Goal: Communication & Community: Answer question/provide support

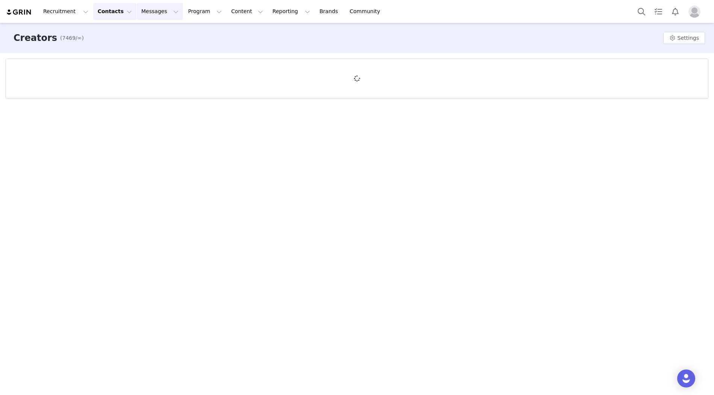
click at [137, 11] on button "Messages Messages" at bounding box center [160, 11] width 46 height 17
click at [169, 46] on div "Inbox" at bounding box center [158, 47] width 50 height 8
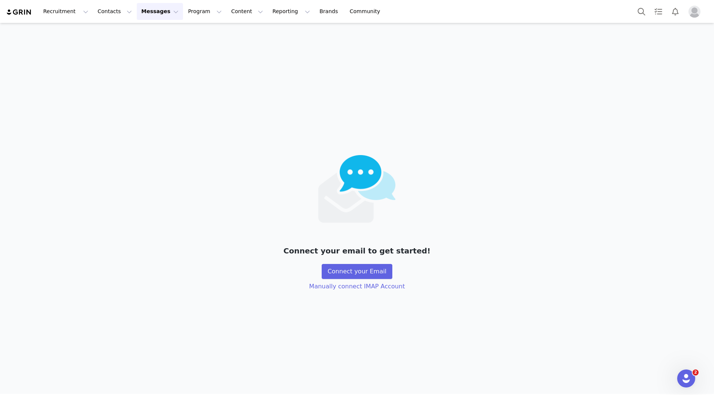
click at [18, 11] on img at bounding box center [19, 12] width 26 height 7
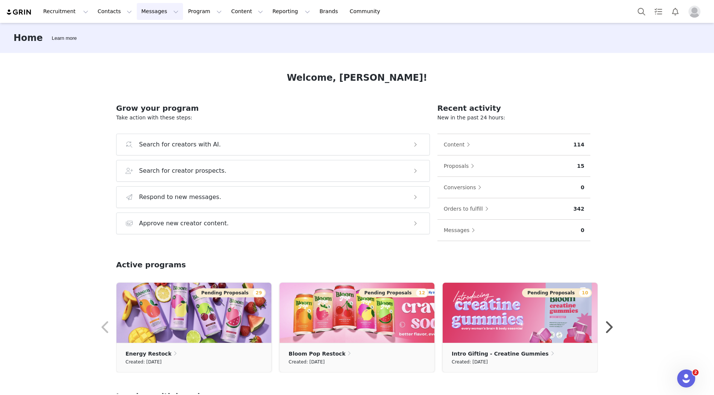
click at [156, 16] on button "Messages Messages" at bounding box center [160, 11] width 46 height 17
click at [148, 45] on div "Inbox" at bounding box center [158, 47] width 50 height 8
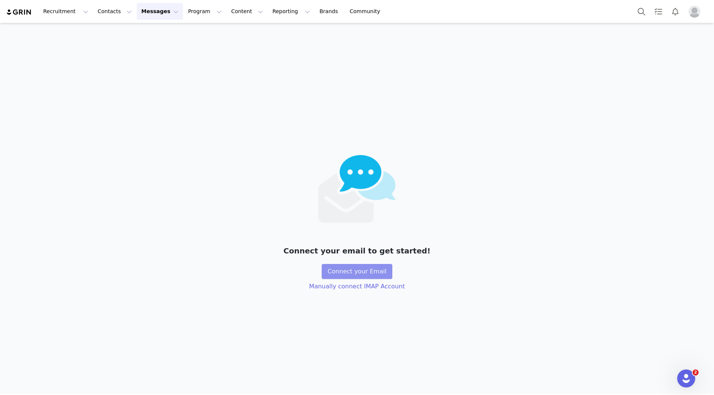
click at [355, 274] on button "Connect your Email" at bounding box center [357, 271] width 71 height 15
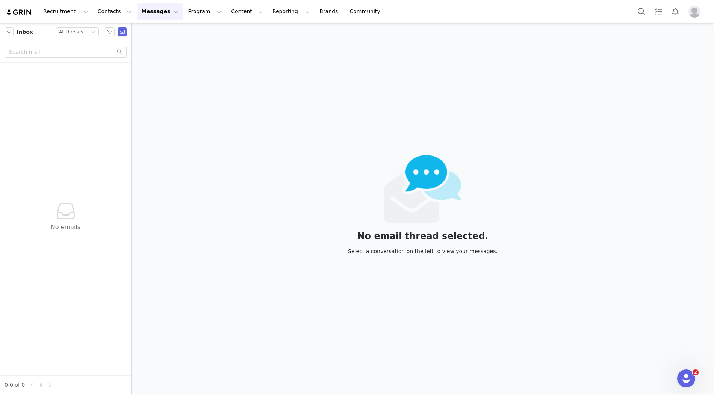
click at [85, 147] on div "No emails" at bounding box center [65, 219] width 125 height 313
click at [78, 53] on input "text" at bounding box center [66, 52] width 122 height 12
click at [84, 91] on div "No emails" at bounding box center [65, 219] width 125 height 313
click at [84, 36] on div "Status All threads" at bounding box center [77, 31] width 43 height 9
click at [80, 59] on li "Read" at bounding box center [77, 57] width 43 height 12
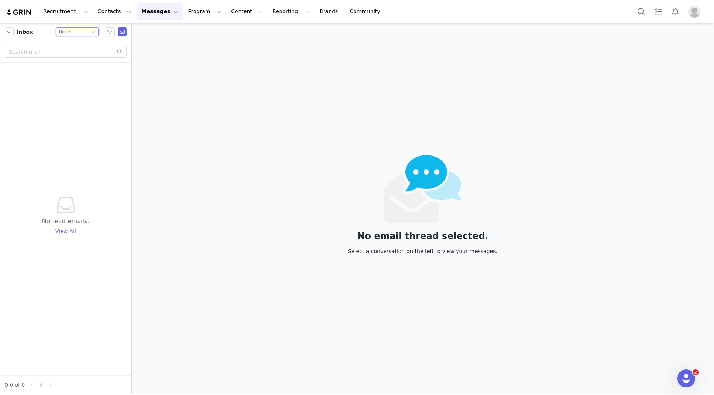
click at [81, 36] on div "Inbox Status Read" at bounding box center [65, 32] width 131 height 18
click at [81, 34] on div "Status Read" at bounding box center [74, 32] width 30 height 8
click at [78, 44] on li "All threads" at bounding box center [77, 45] width 43 height 12
click at [227, 12] on button "Content Content" at bounding box center [247, 11] width 41 height 17
click at [146, 14] on button "Messages Messages" at bounding box center [160, 11] width 46 height 17
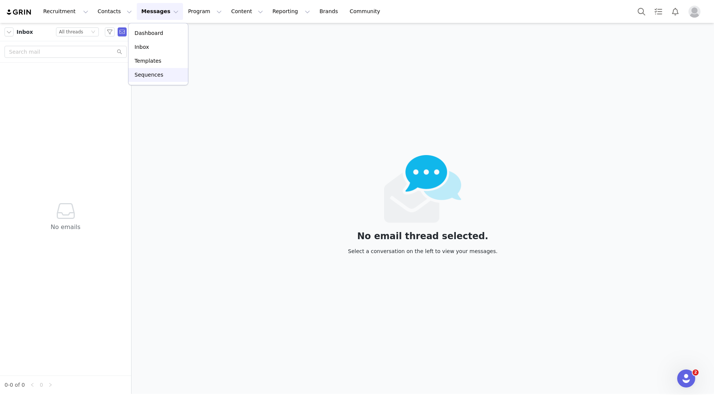
click at [150, 77] on p "Sequences" at bounding box center [148, 75] width 29 height 8
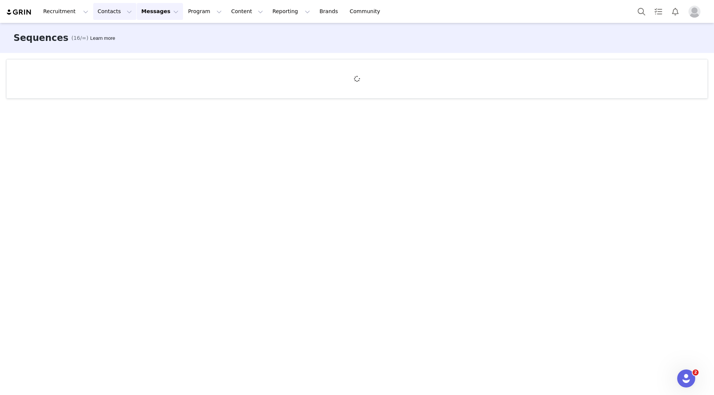
click at [111, 14] on button "Contacts Contacts" at bounding box center [114, 11] width 43 height 17
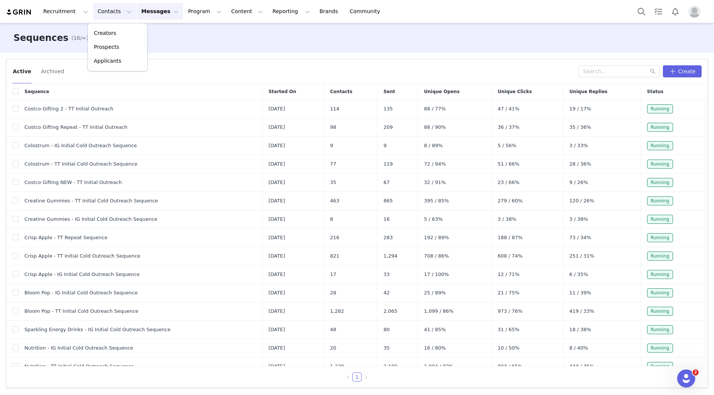
click at [157, 11] on button "Messages Messages" at bounding box center [160, 11] width 46 height 17
click at [143, 47] on p "Inbox" at bounding box center [141, 47] width 14 height 8
click at [75, 105] on span "Costco Gifting 2 - TT Initial Outreach" at bounding box center [68, 109] width 89 height 8
click at [693, 108] on button "button" at bounding box center [696, 108] width 9 height 9
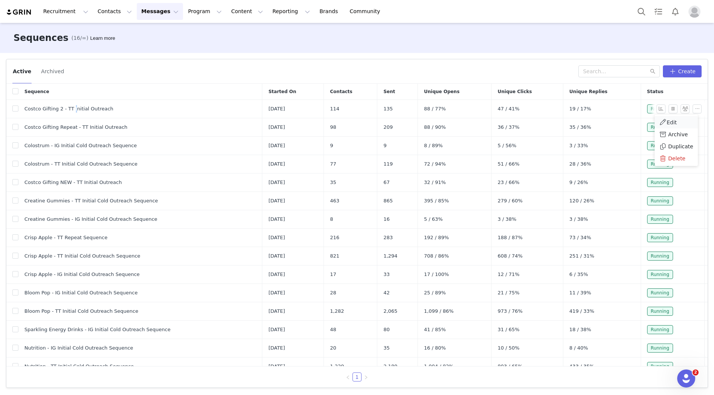
click at [681, 119] on link "Edit" at bounding box center [675, 122] width 43 height 12
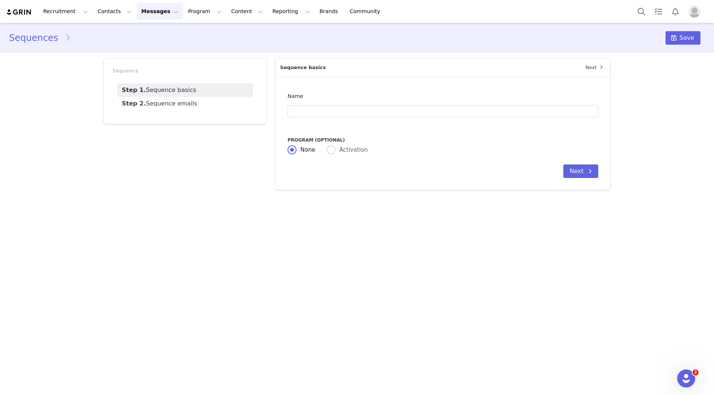
type input "Costco Gifting 2 - TT Initial Outreach"
type input "[tiktok_username] x Bloom Sparkling Energy at Costco!"
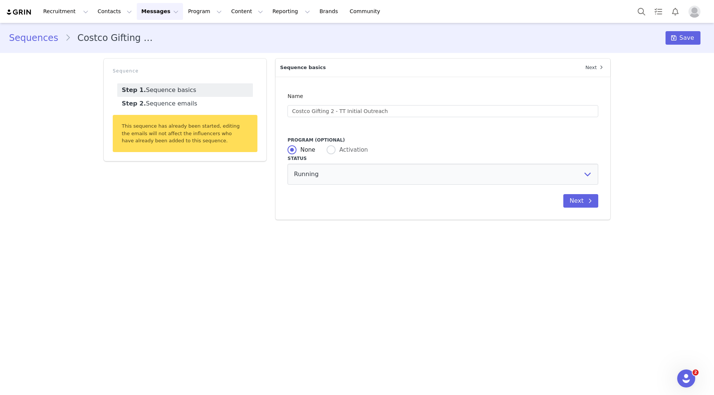
radio input "false"
radio input "true"
click at [178, 106] on link "Step 2. Sequence emails" at bounding box center [185, 104] width 136 height 14
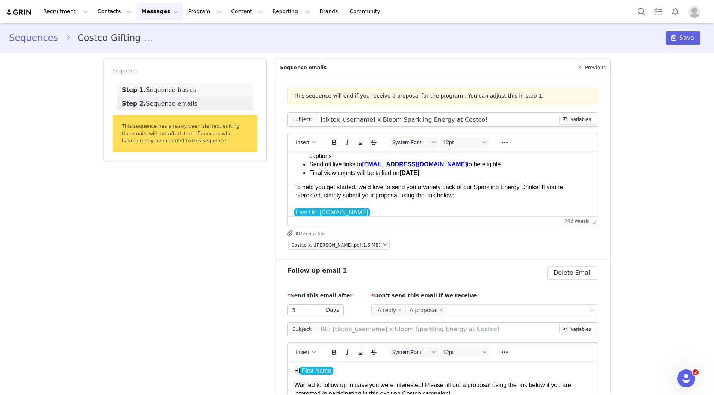
click at [188, 88] on link "Step 1. Sequence basics" at bounding box center [185, 90] width 136 height 14
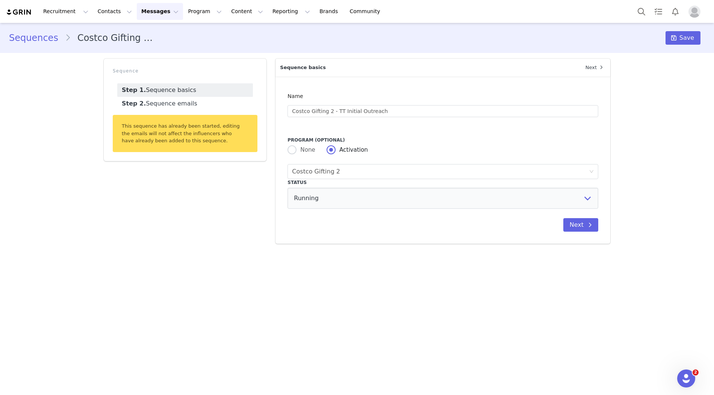
click at [44, 40] on link "Sequences" at bounding box center [37, 38] width 56 height 14
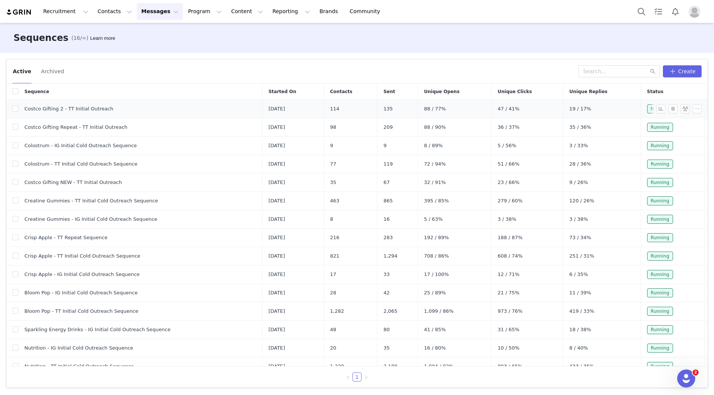
click at [73, 109] on span "Costco Gifting 2 - TT Initial Outreach" at bounding box center [68, 109] width 89 height 8
click at [24, 104] on td "Costco Gifting 2 - TT Initial Outreach" at bounding box center [140, 109] width 244 height 18
click at [19, 106] on td "Costco Gifting 2 - TT Initial Outreach" at bounding box center [140, 109] width 244 height 18
click at [16, 106] on input "checkbox" at bounding box center [15, 109] width 6 height 6
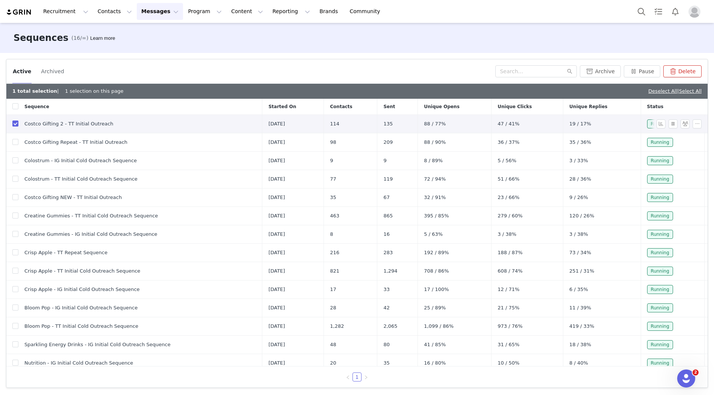
click at [18, 123] on td "Costco Gifting 2 - TT Initial Outreach" at bounding box center [140, 124] width 244 height 18
click at [16, 123] on input "checkbox" at bounding box center [15, 124] width 6 height 6
checkbox input "false"
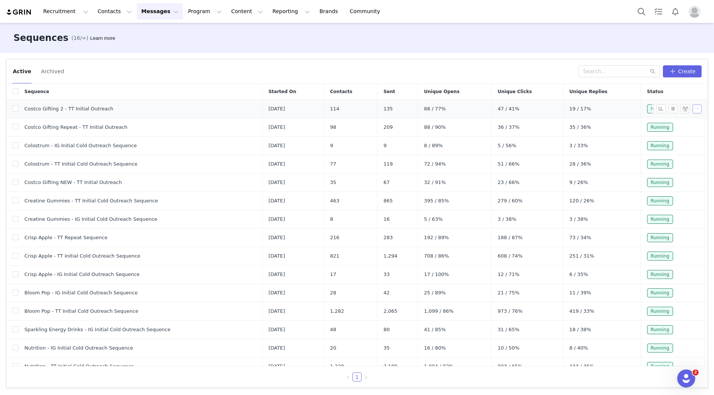
click at [693, 107] on button "button" at bounding box center [696, 108] width 9 height 9
click at [671, 123] on span "Edit" at bounding box center [671, 122] width 10 height 6
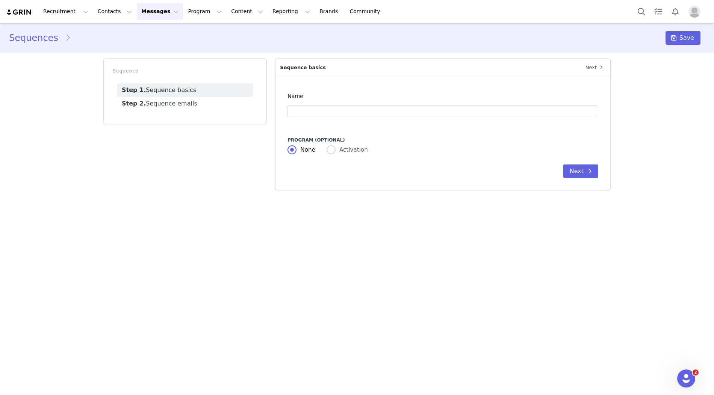
type input "Costco Gifting 2 - TT Initial Outreach"
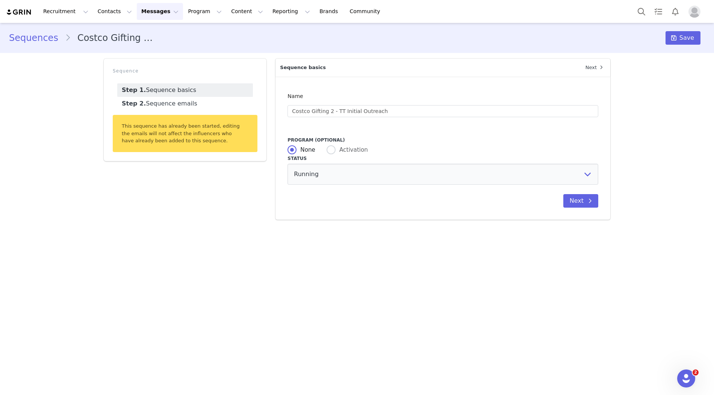
radio input "false"
radio input "true"
click at [600, 69] on icon at bounding box center [601, 67] width 3 height 5
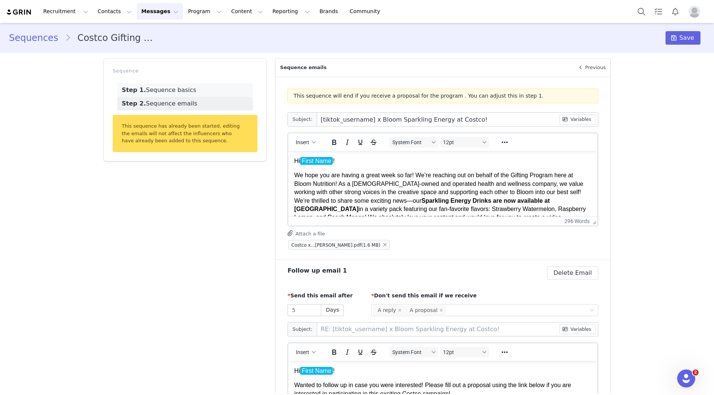
click at [179, 91] on link "Step 1. Sequence basics" at bounding box center [185, 90] width 136 height 14
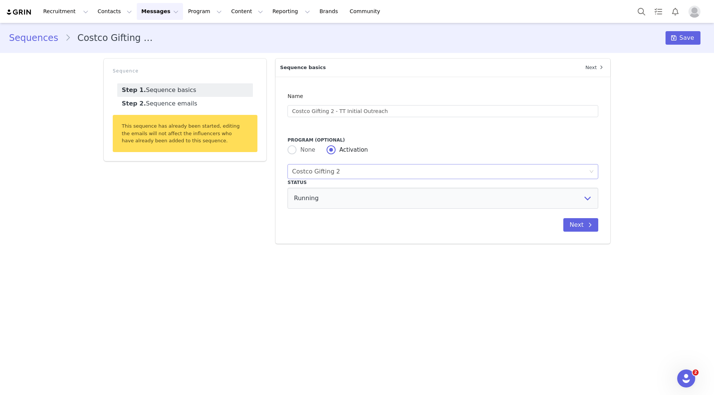
click at [341, 172] on div "Link Activation Costco Gifting 2" at bounding box center [440, 172] width 297 height 14
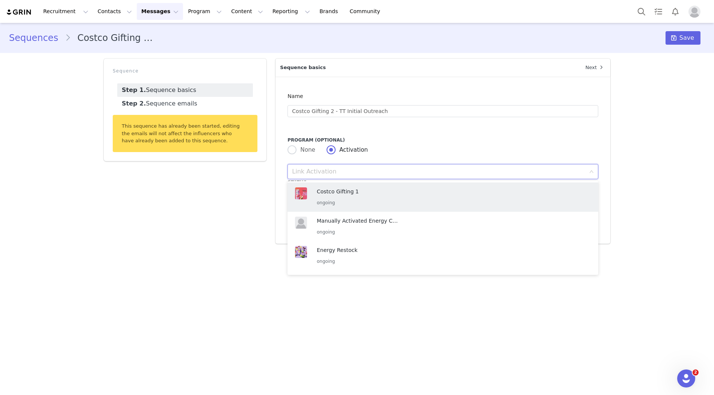
click at [227, 193] on div "Sequence Step 1. Sequence basics Step 2. Sequence emails This sequence has alre…" at bounding box center [185, 151] width 172 height 194
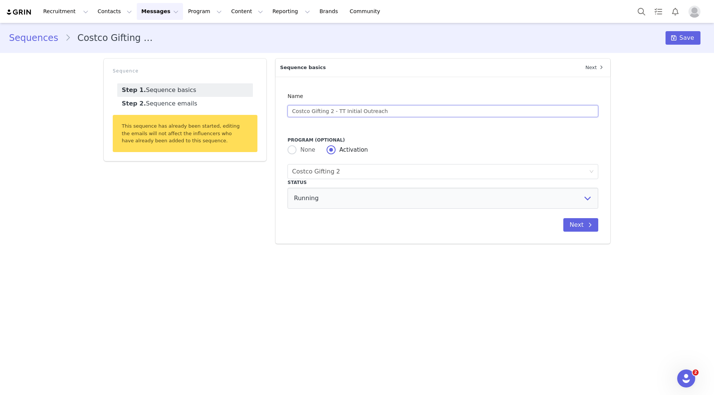
click at [324, 112] on input "Costco Gifting 2 - TT Initial Outreach" at bounding box center [442, 111] width 311 height 12
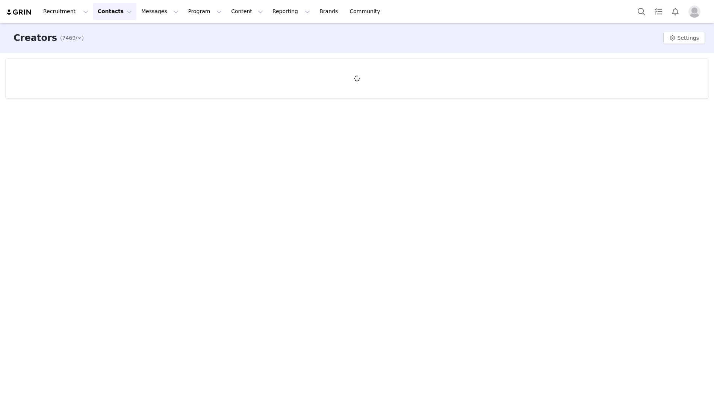
click at [318, 81] on div at bounding box center [357, 78] width 702 height 39
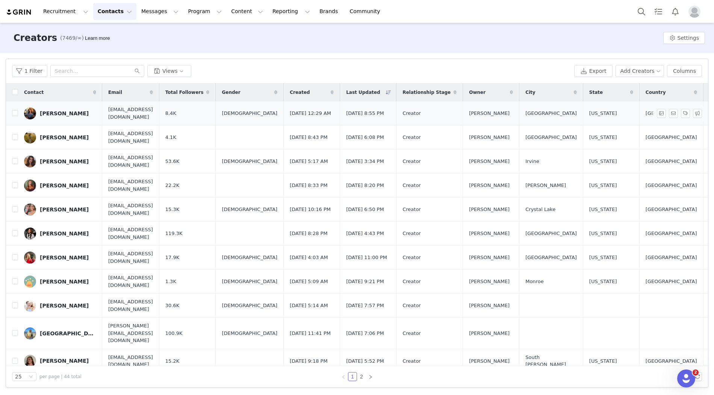
click at [75, 115] on div "Allison Grossman" at bounding box center [64, 113] width 49 height 6
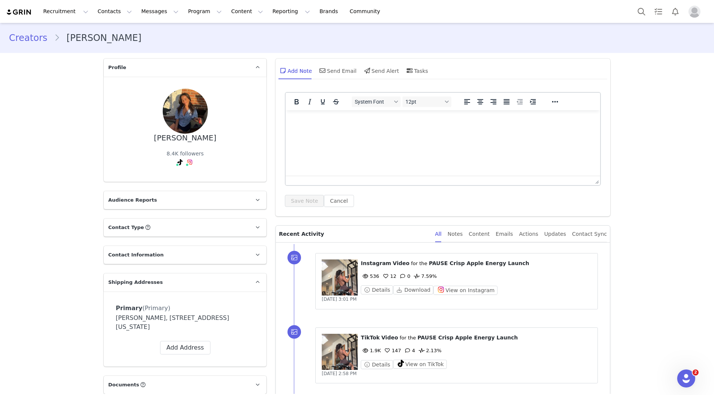
click at [336, 79] on div "Add Note Send Email Send Alert Tasks" at bounding box center [442, 74] width 335 height 30
click at [336, 75] on div "Send Email" at bounding box center [337, 71] width 39 height 18
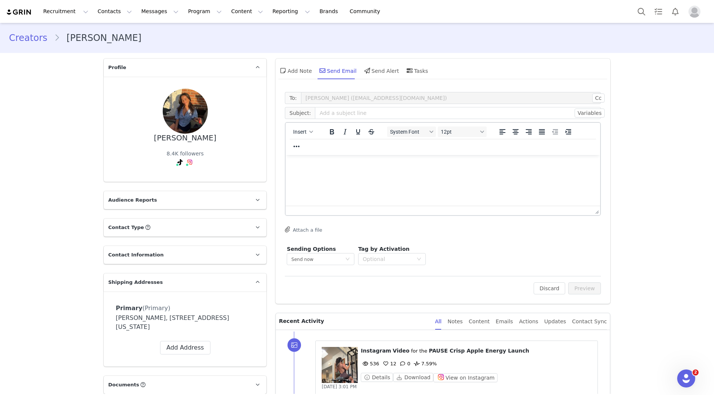
click at [353, 175] on html at bounding box center [442, 165] width 314 height 20
click at [341, 110] on input "text" at bounding box center [458, 113] width 286 height 12
click at [332, 165] on p "Rich Text Area. Press ALT-0 for help." at bounding box center [442, 165] width 302 height 8
click at [346, 118] on input "text" at bounding box center [458, 113] width 286 height 12
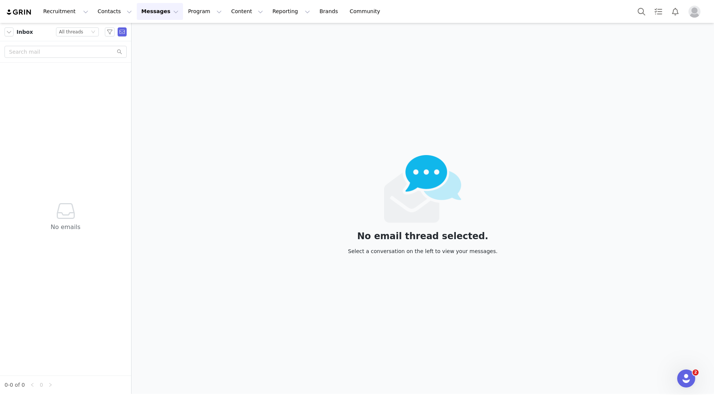
click at [105, 130] on div "No emails" at bounding box center [65, 219] width 125 height 313
drag, startPoint x: 400, startPoint y: 206, endPoint x: 223, endPoint y: 172, distance: 180.1
click at [400, 206] on img at bounding box center [423, 189] width 78 height 68
click at [68, 53] on input "text" at bounding box center [66, 52] width 122 height 12
click at [119, 30] on button "button" at bounding box center [122, 31] width 9 height 9
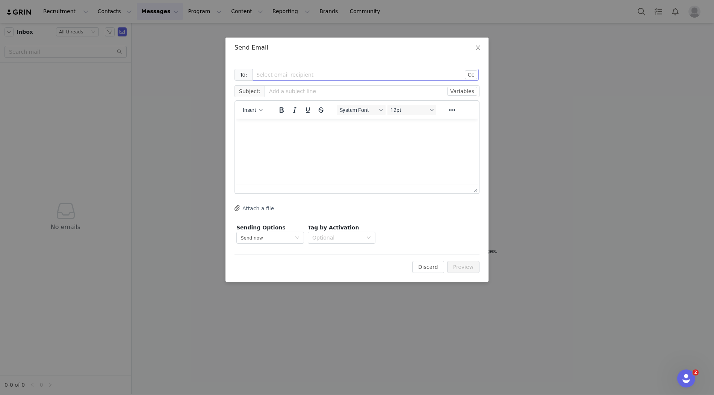
click at [356, 76] on div "Select email recipient" at bounding box center [361, 75] width 210 height 8
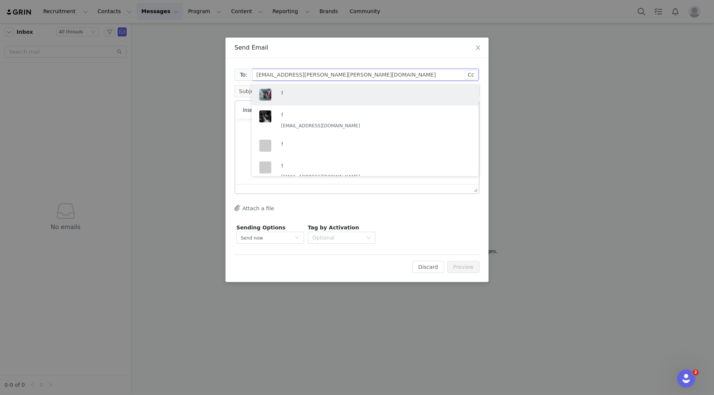
type input "christian.george.echevarria@gmail.com"
click at [453, 58] on div "To: Select email recipient christian.george.echevarria@gmail.com christian.geor…" at bounding box center [356, 170] width 263 height 224
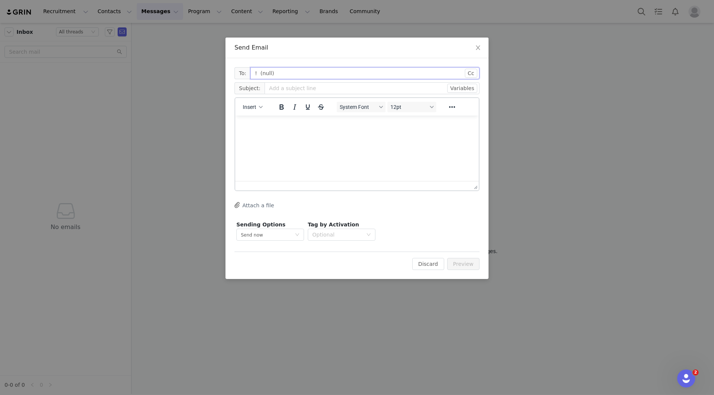
click at [381, 74] on input "! (null)" at bounding box center [364, 73] width 229 height 12
click at [368, 76] on div "Select email recipient !" at bounding box center [362, 74] width 213 height 11
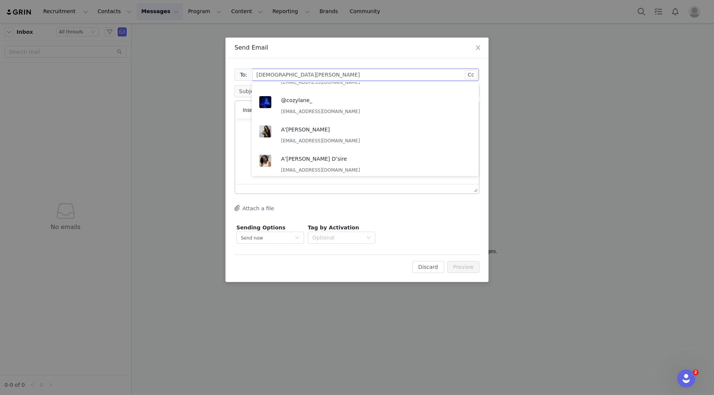
scroll to position [604, 0]
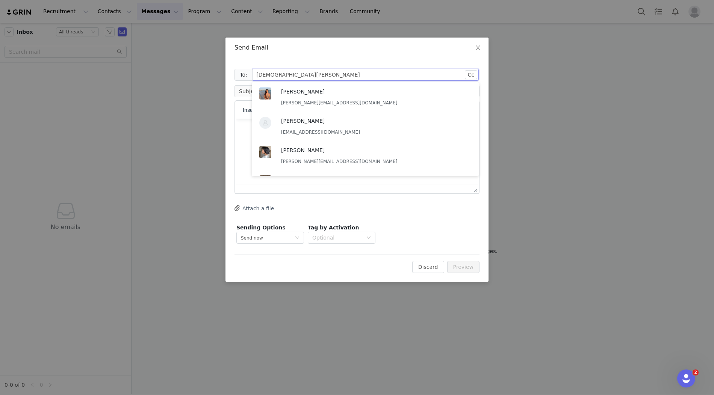
click at [346, 76] on input "Christian Echevarria-Reina" at bounding box center [362, 74] width 213 height 11
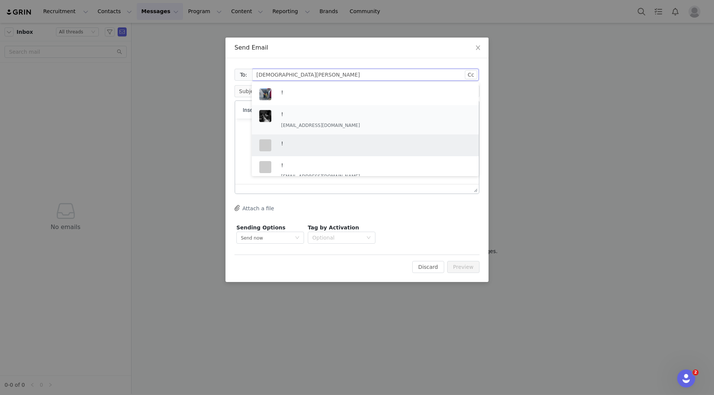
scroll to position [0, 0]
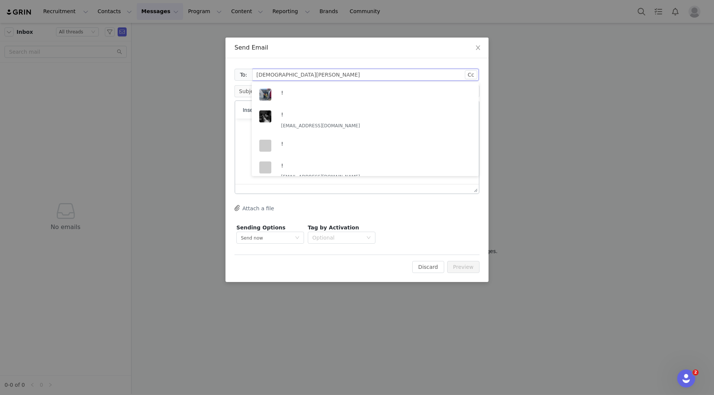
click at [349, 75] on input "Christian Echevarria-Reina" at bounding box center [362, 74] width 213 height 11
type input "Christian Echevarria-Reina"
click at [363, 60] on div "To: Select email recipient Christian Echevarria-Reina Christian Echevarria-Rein…" at bounding box center [356, 170] width 263 height 224
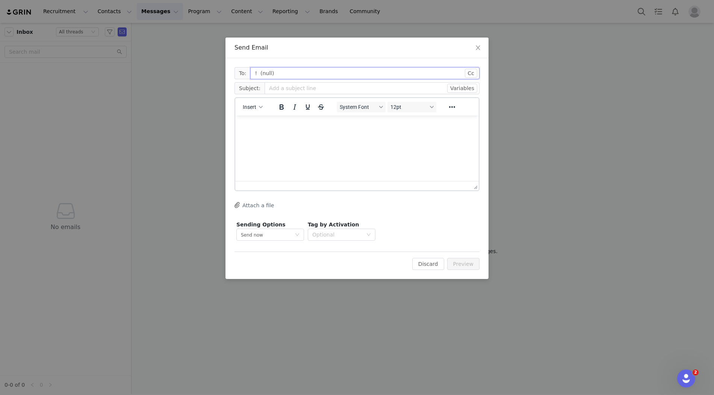
click at [338, 69] on input "! (null)" at bounding box center [364, 73] width 229 height 12
click at [378, 69] on input "! (null)" at bounding box center [364, 73] width 229 height 12
click at [373, 73] on div "Select email recipient !" at bounding box center [362, 74] width 213 height 11
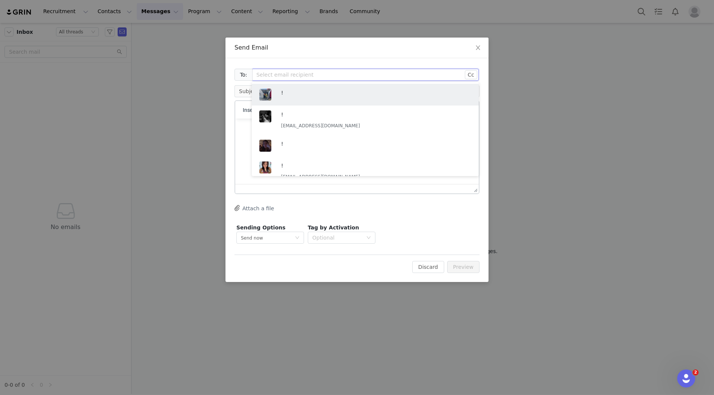
click at [378, 62] on div "To: Select email recipient Cc Cc: Subject: Variables Insert System Font 12pt To…" at bounding box center [356, 170] width 263 height 224
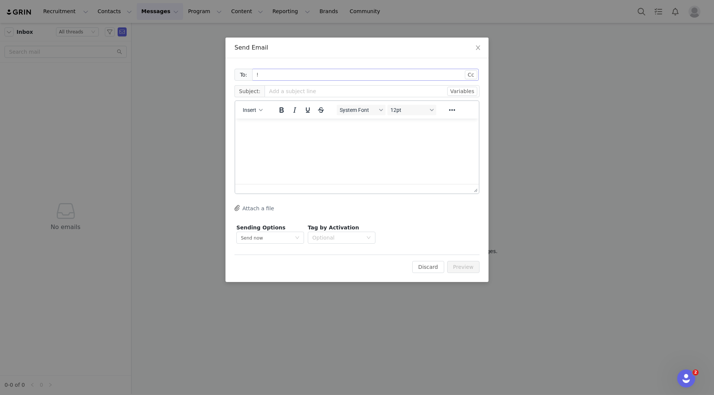
click at [368, 72] on div "Select email recipient !" at bounding box center [362, 74] width 213 height 11
type input "christian.nodejs"
click at [391, 95] on div "Christian Echevarria-Reina christian.nodejs@gmail.com" at bounding box center [376, 99] width 190 height 20
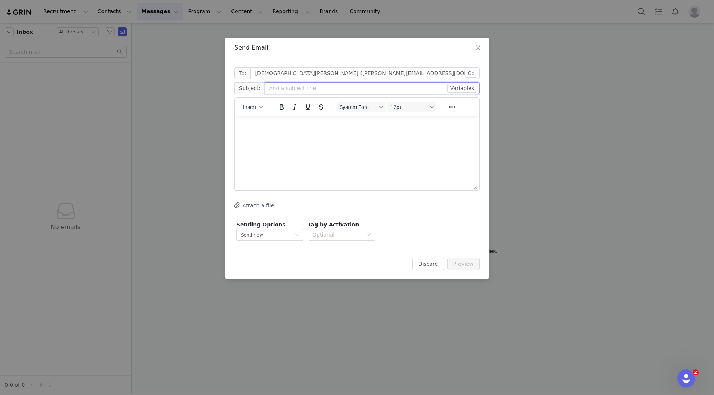
click at [337, 85] on input "text" at bounding box center [371, 88] width 215 height 12
type input "Test email"
click at [343, 122] on p "Rich Text Area. Press ALT-0 for help." at bounding box center [356, 126] width 231 height 8
click at [479, 47] on icon "icon: close" at bounding box center [478, 48] width 6 height 6
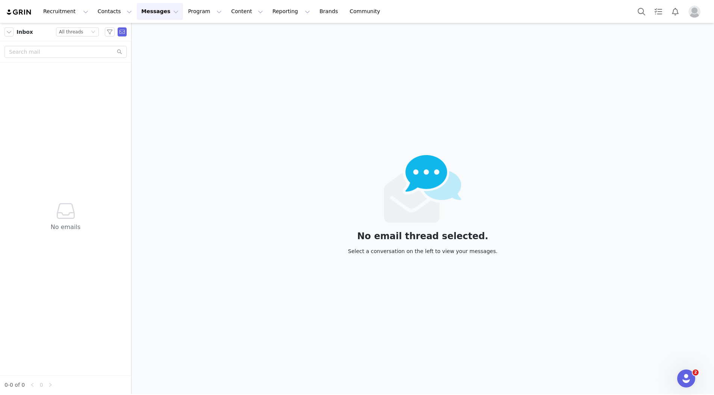
click at [201, 51] on div "No email thread selected. Select a conversation on the left to view your messag…" at bounding box center [422, 208] width 582 height 371
click at [125, 29] on button "button" at bounding box center [122, 31] width 9 height 9
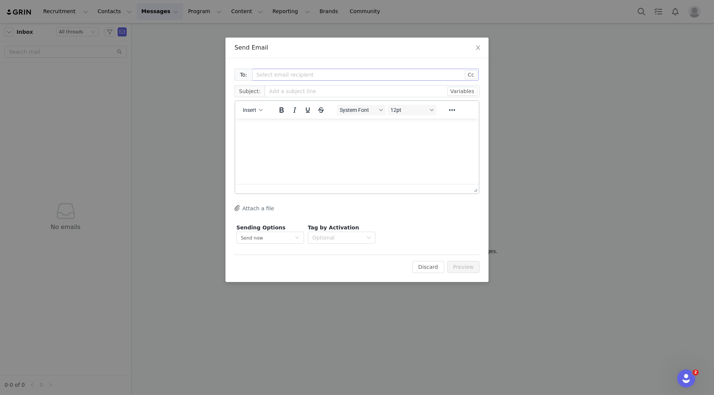
click at [297, 74] on div "Select email recipient" at bounding box center [361, 75] width 210 height 8
type input "christian.nodejs@gmail.com"
click at [272, 99] on div at bounding box center [268, 95] width 19 height 12
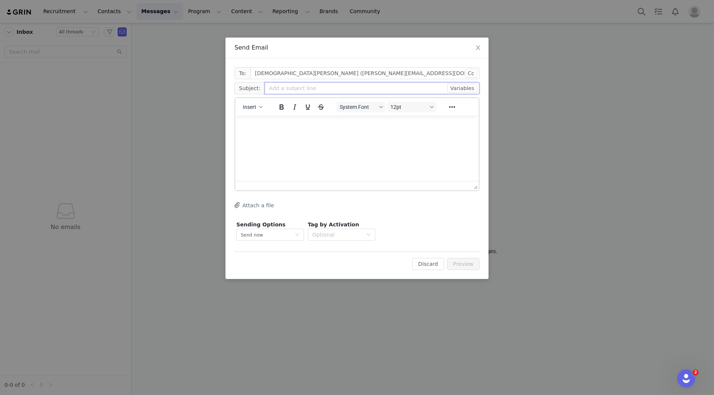
click at [307, 92] on input "text" at bounding box center [371, 88] width 215 height 12
type input "Test Email"
click at [477, 261] on button "Preview" at bounding box center [463, 264] width 33 height 12
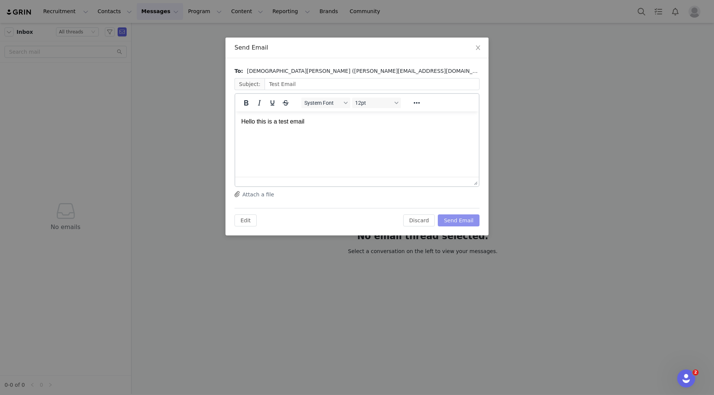
scroll to position [0, 0]
click at [461, 219] on button "Send Email" at bounding box center [459, 220] width 42 height 12
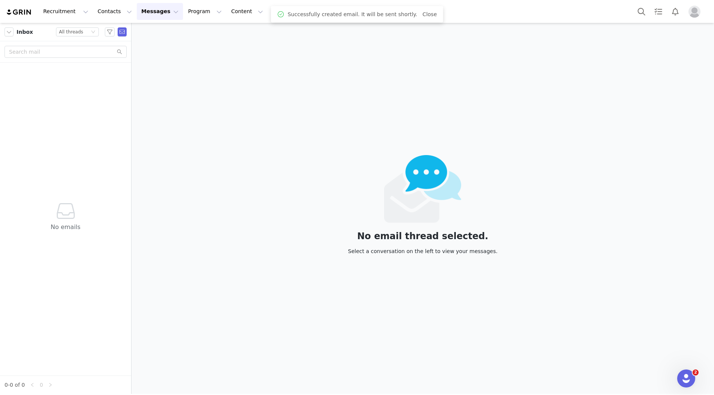
click at [367, 44] on div "No email thread selected. Select a conversation on the left to view your messag…" at bounding box center [422, 208] width 582 height 371
click at [101, 105] on div "No emails" at bounding box center [65, 219] width 125 height 313
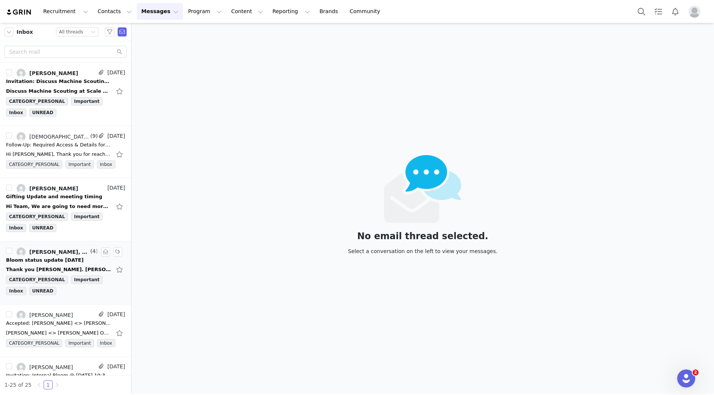
click at [54, 266] on div "Thank you Joy. Pamela Papish Sr. Executive Assistant to Leopoldo Walter, Presid…" at bounding box center [58, 270] width 105 height 8
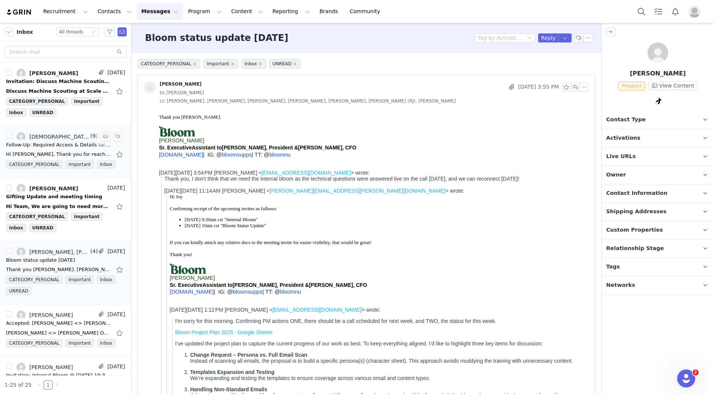
click at [53, 145] on div "Follow-Up: Required Access & Details for Agentic Flow Setup" at bounding box center [58, 145] width 105 height 8
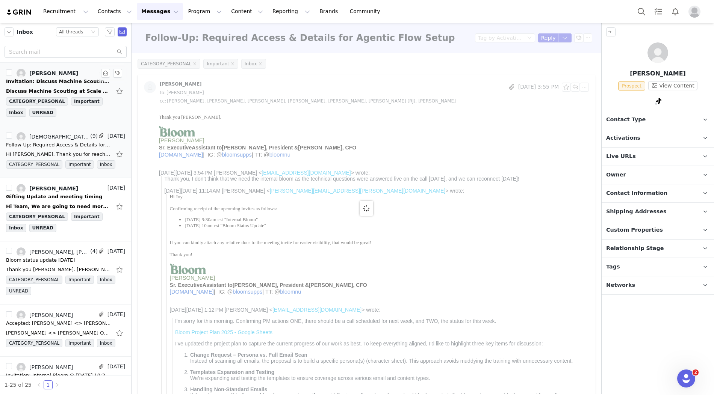
click at [52, 89] on div "Discuss Machine Scouting at Scale & Scoring Algorithm for Creator Review Join w…" at bounding box center [58, 92] width 105 height 8
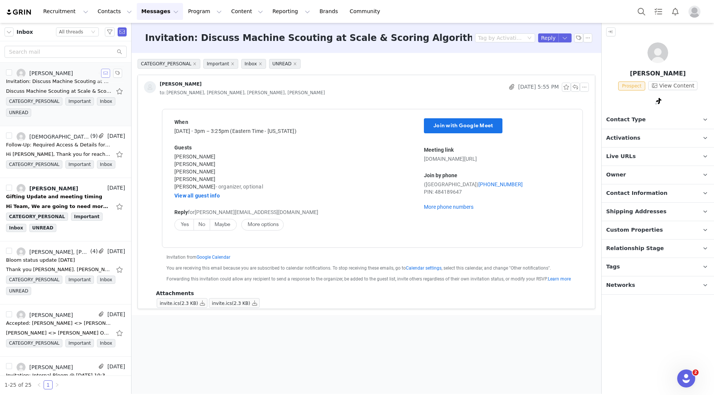
click at [101, 75] on button "button" at bounding box center [105, 73] width 9 height 9
click at [101, 75] on div at bounding box center [113, 73] width 24 height 9
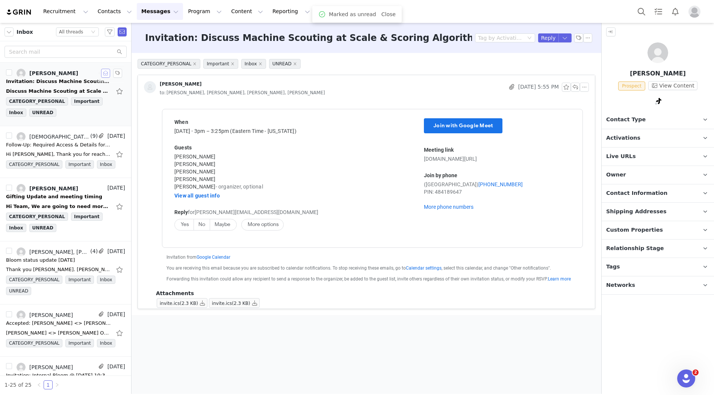
click at [101, 77] on button "button" at bounding box center [105, 73] width 9 height 9
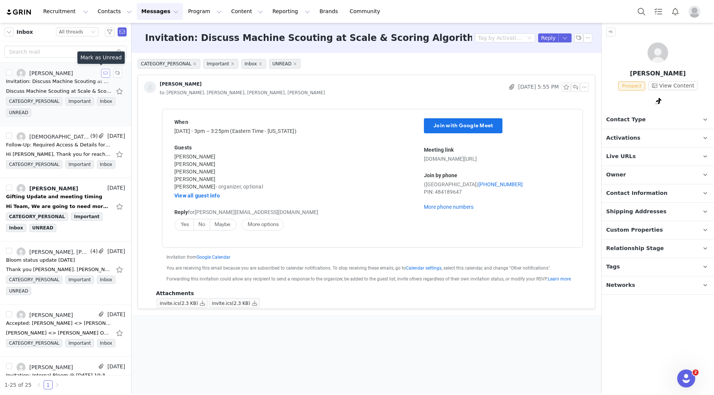
click at [101, 74] on button "button" at bounding box center [105, 73] width 9 height 9
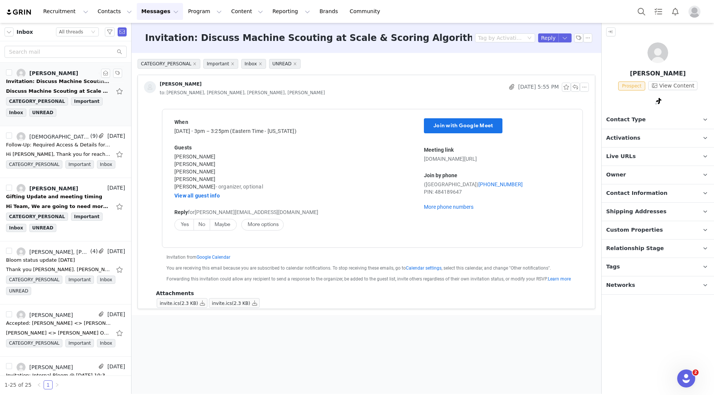
click at [615, 30] on div at bounding box center [657, 32] width 112 height 18
click at [610, 31] on button "button" at bounding box center [610, 31] width 9 height 9
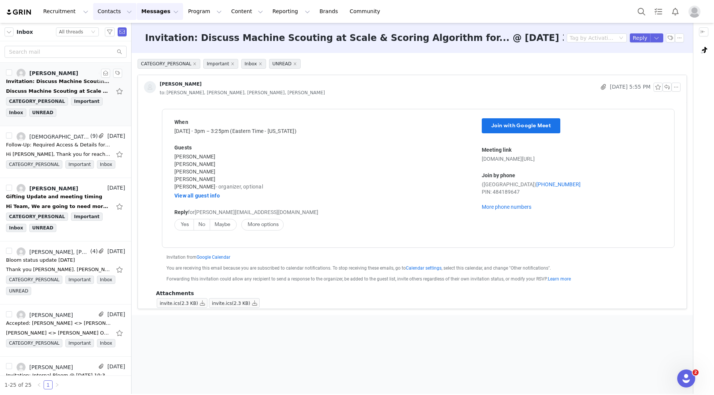
click at [104, 12] on button "Contacts Contacts" at bounding box center [114, 11] width 43 height 17
click at [107, 35] on p "Creators" at bounding box center [105, 33] width 23 height 8
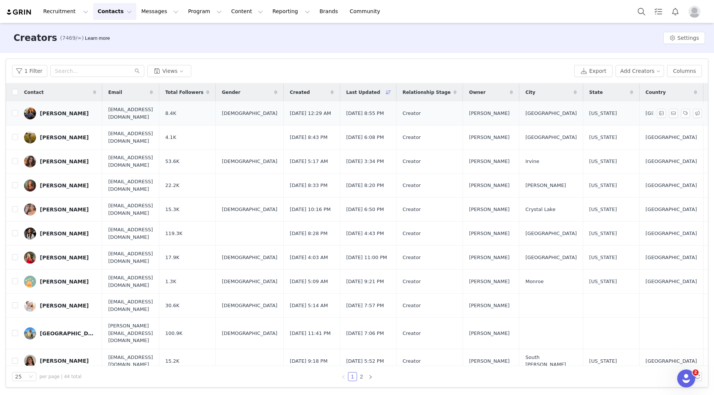
click at [62, 110] on div "Allison Grossman" at bounding box center [64, 113] width 49 height 6
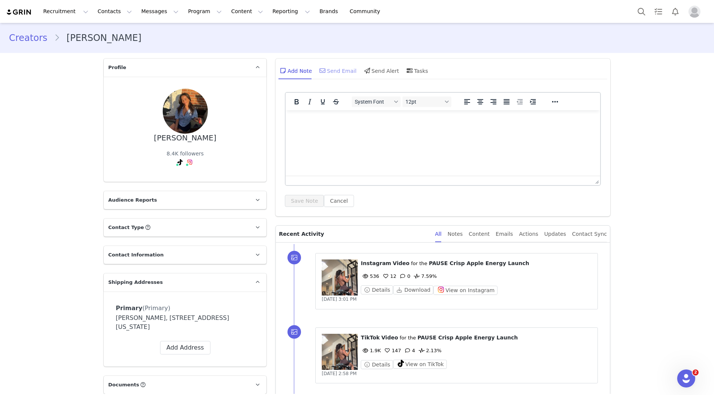
click at [349, 75] on div "Send Email" at bounding box center [337, 71] width 39 height 18
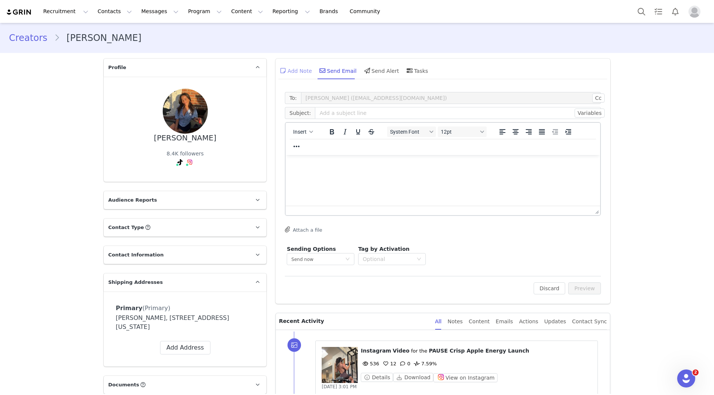
click at [290, 73] on div "Add Note" at bounding box center [294, 71] width 33 height 18
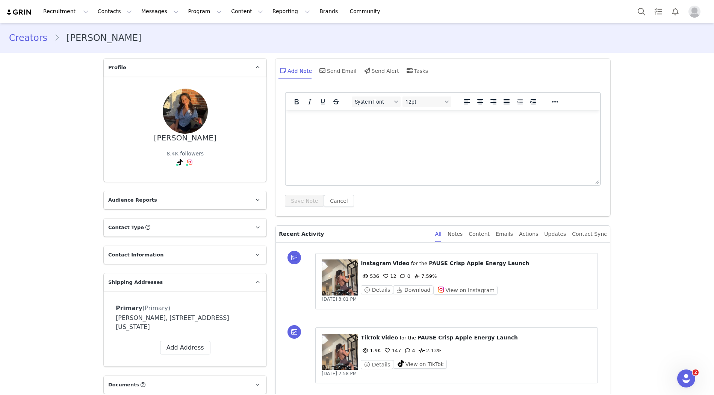
click at [141, 10] on button "Messages Messages" at bounding box center [160, 11] width 46 height 17
click at [146, 47] on p "Inbox" at bounding box center [141, 47] width 14 height 8
click at [346, 72] on div "Send Email" at bounding box center [337, 71] width 39 height 18
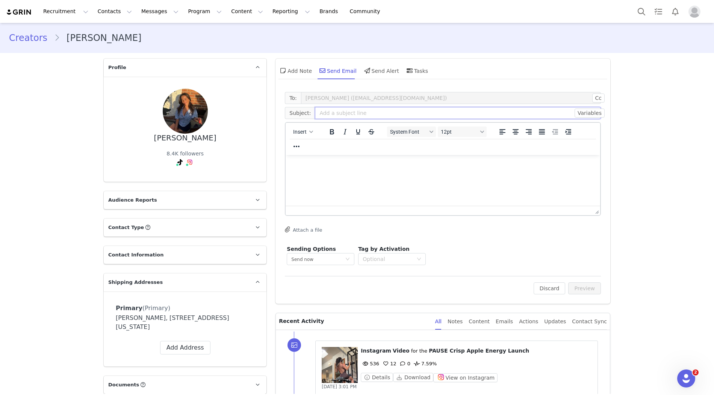
click at [342, 118] on input "text" at bounding box center [458, 113] width 286 height 12
type input "Hello"
click at [350, 157] on html at bounding box center [442, 165] width 314 height 20
click at [316, 262] on div "Send now" at bounding box center [318, 259] width 54 height 11
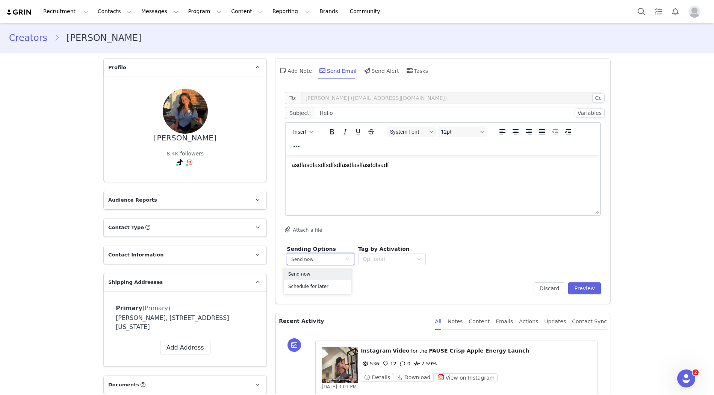
click at [422, 278] on div "Edit Discard Preview" at bounding box center [443, 285] width 316 height 18
click at [403, 260] on div "Optional" at bounding box center [387, 259] width 50 height 8
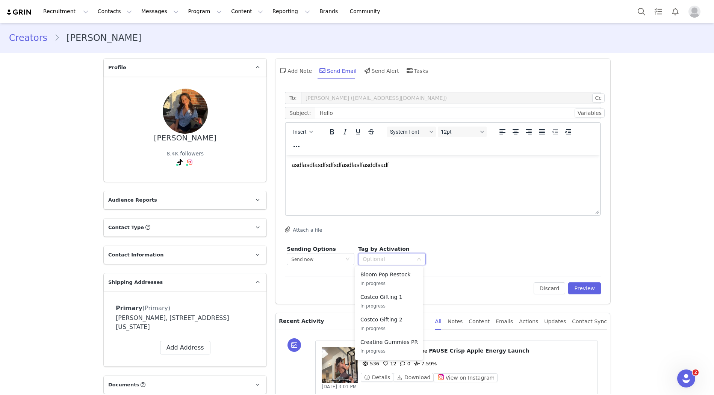
click at [463, 242] on div "To: Allison Grossman (Alliebshevick@gmail.com) Cc Cc: Subject: Hello Variables …" at bounding box center [443, 179] width 316 height 175
click at [306, 233] on button "Attach a file" at bounding box center [303, 229] width 37 height 9
click at [580, 116] on button "Variables" at bounding box center [589, 113] width 30 height 9
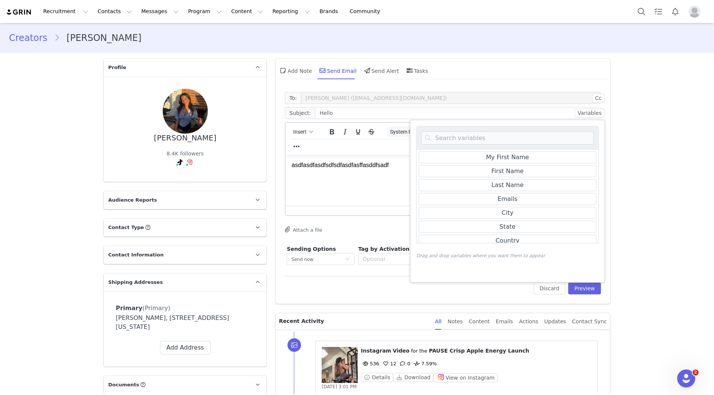
click at [588, 78] on div "Add Note Send Email Send Alert Tasks" at bounding box center [442, 71] width 329 height 18
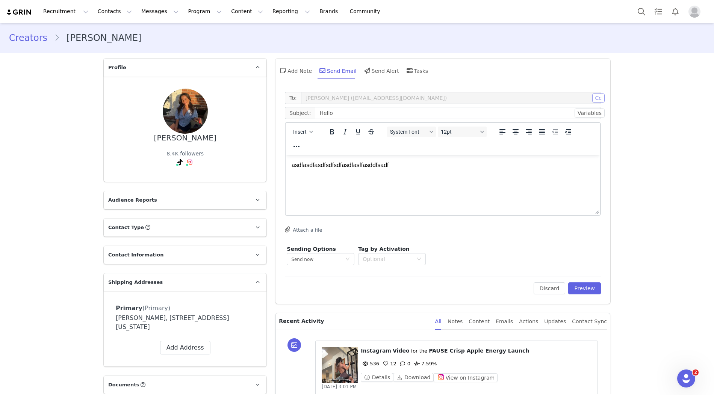
click at [597, 95] on button "Cc" at bounding box center [598, 98] width 12 height 9
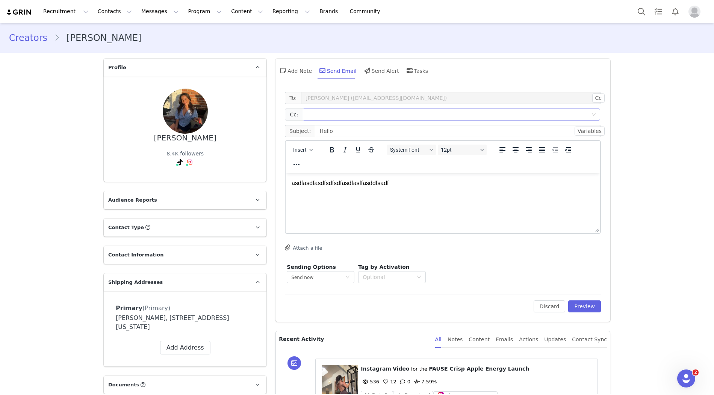
click at [366, 118] on div at bounding box center [448, 114] width 287 height 11
click at [598, 101] on button "Cc" at bounding box center [598, 98] width 12 height 9
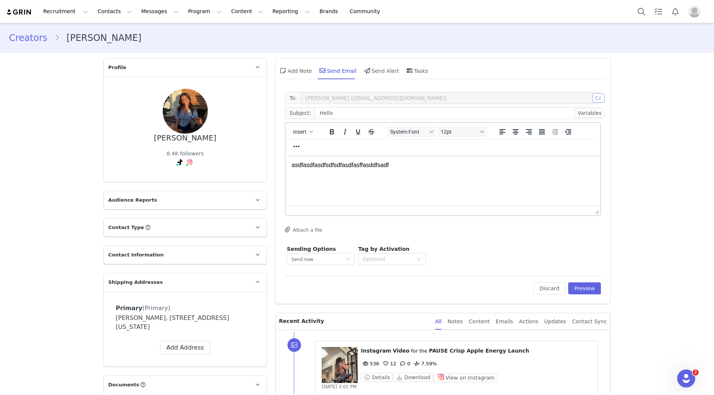
click at [596, 100] on button "Cc" at bounding box center [598, 98] width 12 height 9
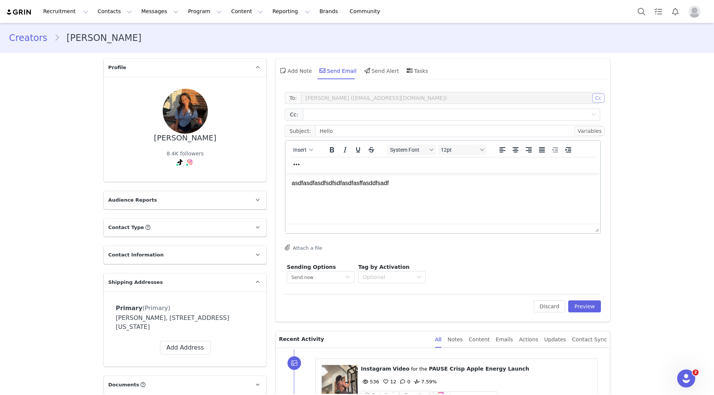
click at [596, 100] on button "Cc" at bounding box center [598, 98] width 12 height 9
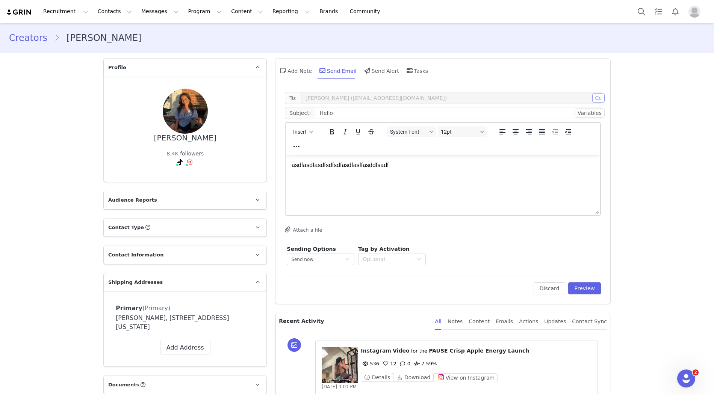
click at [596, 100] on button "Cc" at bounding box center [598, 98] width 12 height 9
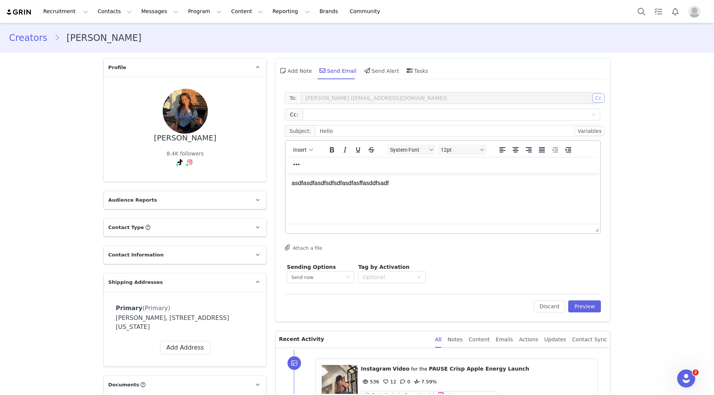
click at [596, 100] on button "Cc" at bounding box center [598, 98] width 12 height 9
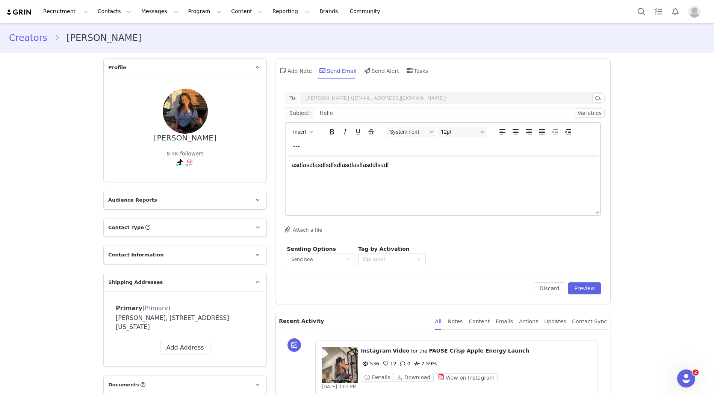
click at [464, 170] on html "asdfasdfasdfsdfsdfasdfasffasddfsadf" at bounding box center [442, 165] width 314 height 20
click at [546, 289] on button "Discard" at bounding box center [549, 288] width 32 height 12
click at [41, 37] on link "Creators" at bounding box center [31, 38] width 45 height 14
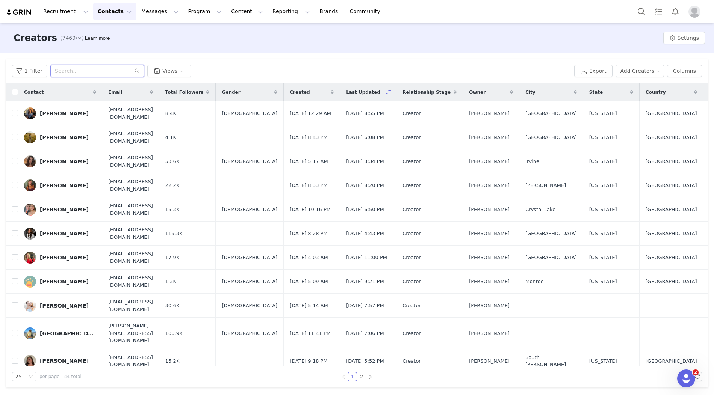
click at [80, 69] on input "text" at bounding box center [97, 71] width 94 height 12
type input "christian"
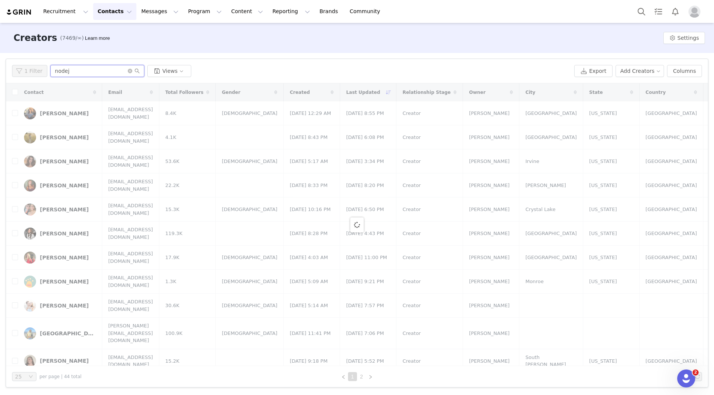
type input "nodejs"
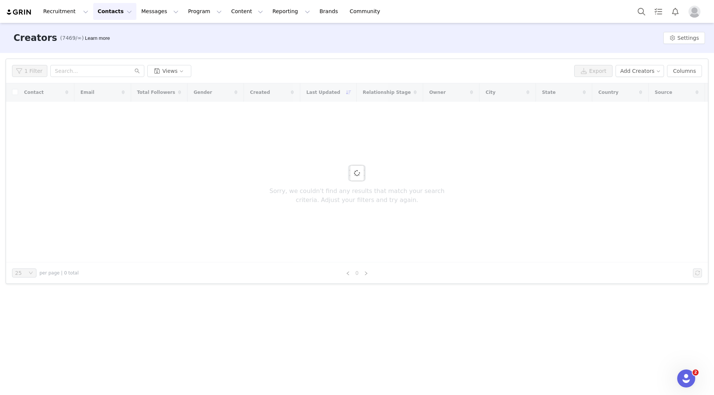
click at [106, 12] on button "Contacts Contacts" at bounding box center [114, 11] width 43 height 17
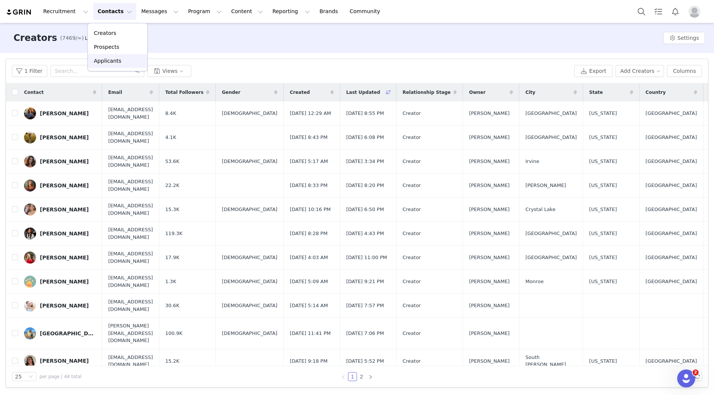
click at [113, 62] on p "Applicants" at bounding box center [107, 61] width 27 height 8
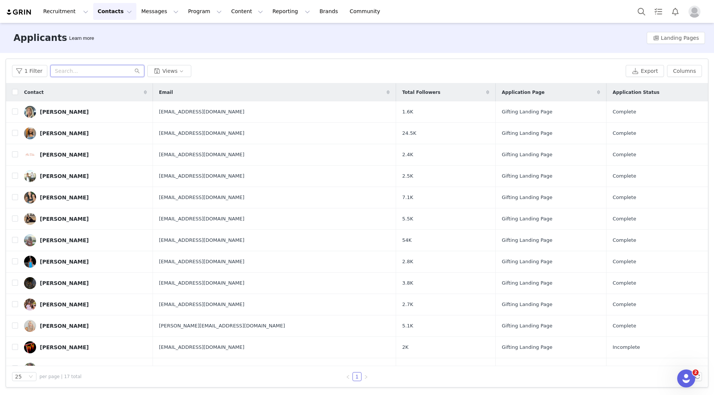
click at [106, 67] on input "text" at bounding box center [97, 71] width 94 height 12
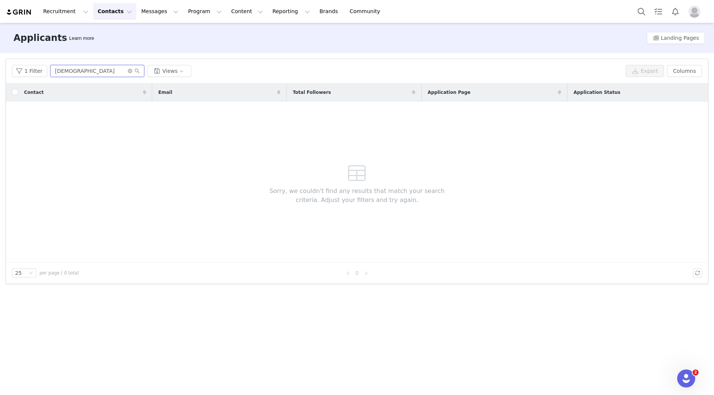
type input "christian"
click at [113, 11] on button "Contacts Contacts" at bounding box center [114, 11] width 43 height 17
click at [108, 50] on p "Prospects" at bounding box center [106, 47] width 25 height 8
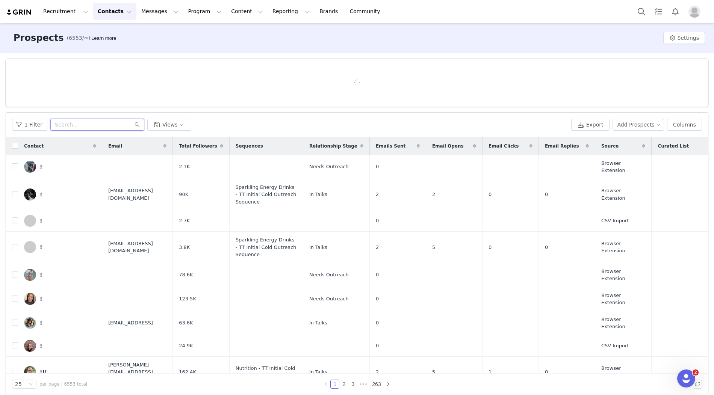
click at [105, 128] on input "text" at bounding box center [97, 125] width 94 height 12
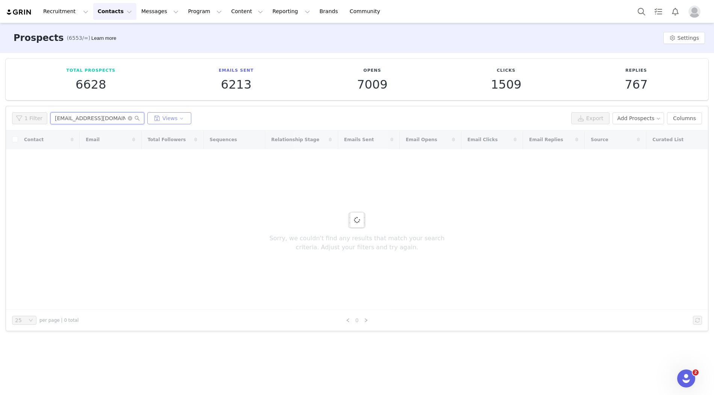
type input "christian.nodejs@gmail.com"
click at [166, 118] on button "Views" at bounding box center [169, 118] width 44 height 12
click at [109, 122] on input "christian.nodejs@gmail.com" at bounding box center [97, 118] width 94 height 12
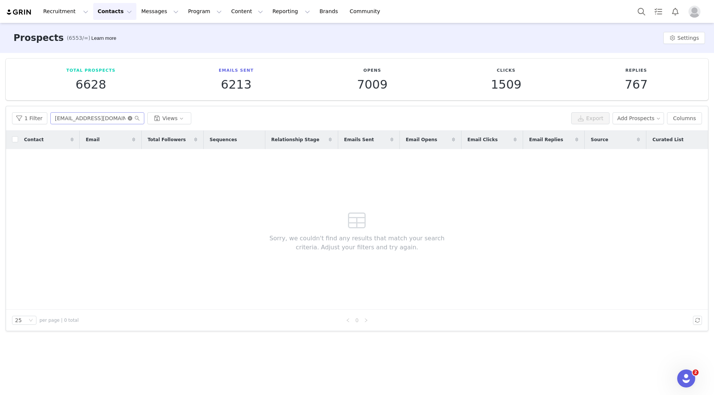
click at [128, 119] on icon "icon: close-circle" at bounding box center [130, 118] width 5 height 5
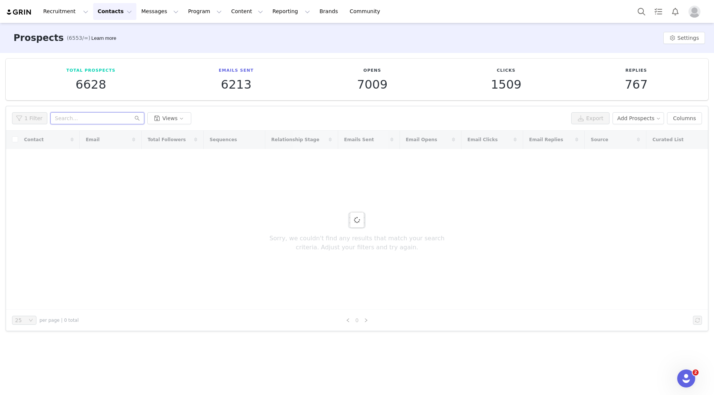
click at [98, 119] on input "text" at bounding box center [97, 118] width 94 height 12
type input "Christian Echevarria"
click at [108, 9] on button "Contacts Contacts" at bounding box center [114, 11] width 43 height 17
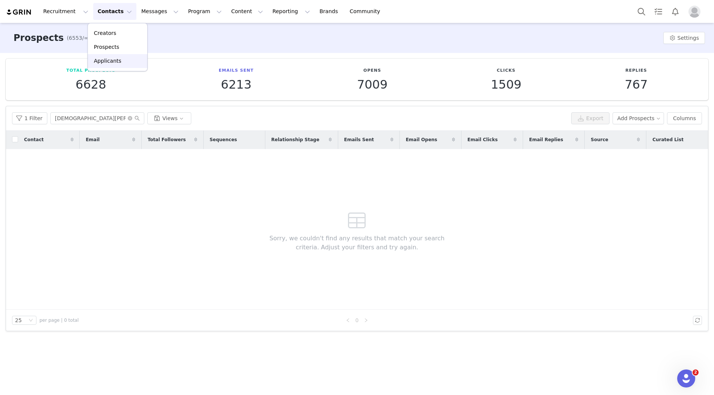
click at [120, 58] on div "Applicants" at bounding box center [117, 61] width 50 height 8
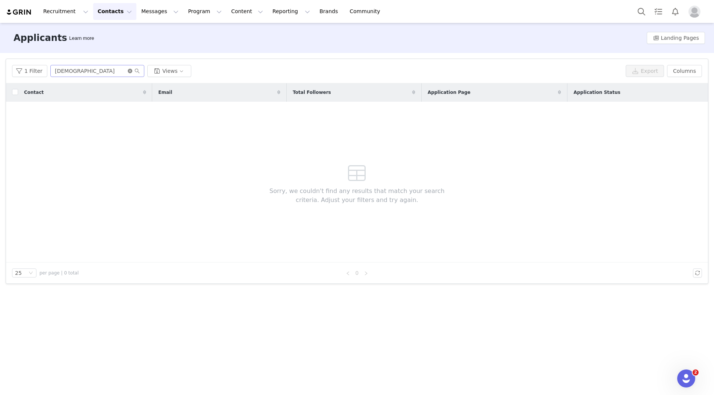
click at [128, 70] on icon "icon: close-circle" at bounding box center [130, 71] width 5 height 5
click at [185, 55] on div "Filters Filter Logic And Or Declined Select No Application Status Select Applic…" at bounding box center [357, 171] width 714 height 237
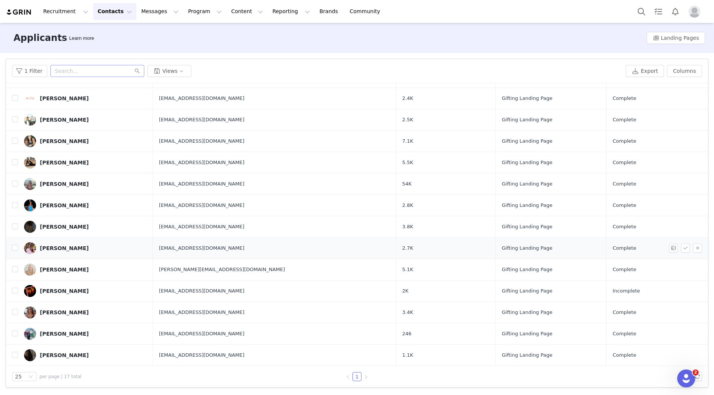
scroll to position [96, 0]
